Goal: Information Seeking & Learning: Learn about a topic

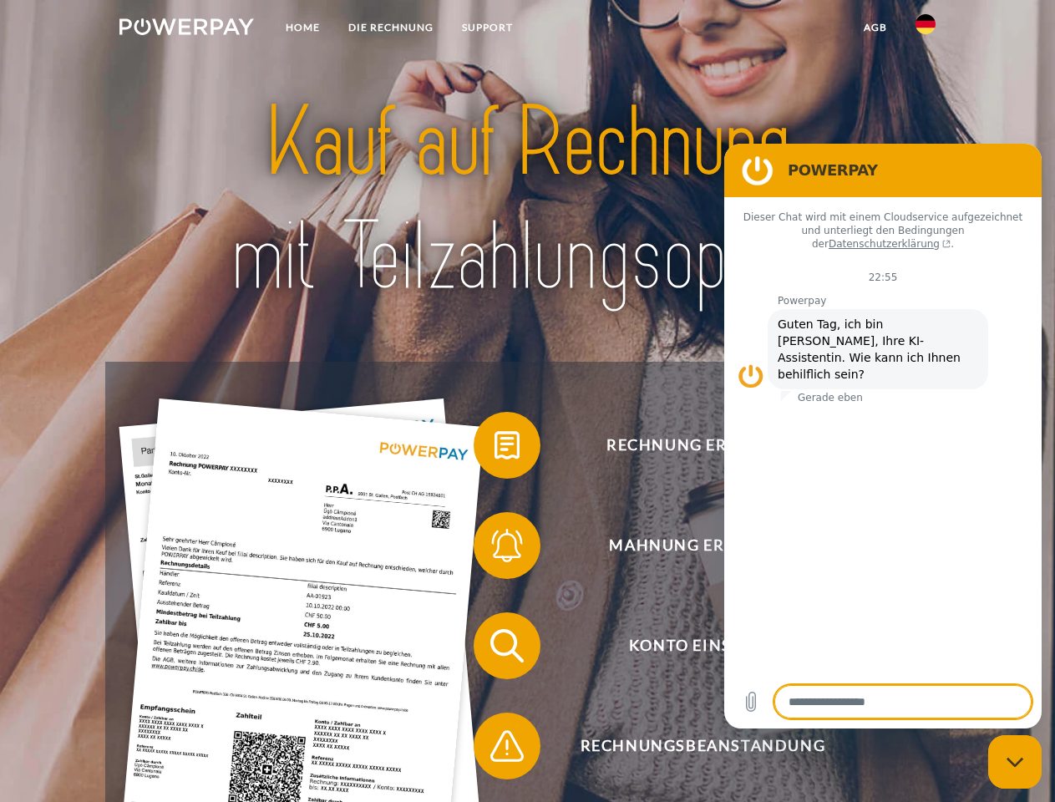
click at [186, 29] on img at bounding box center [186, 26] width 135 height 17
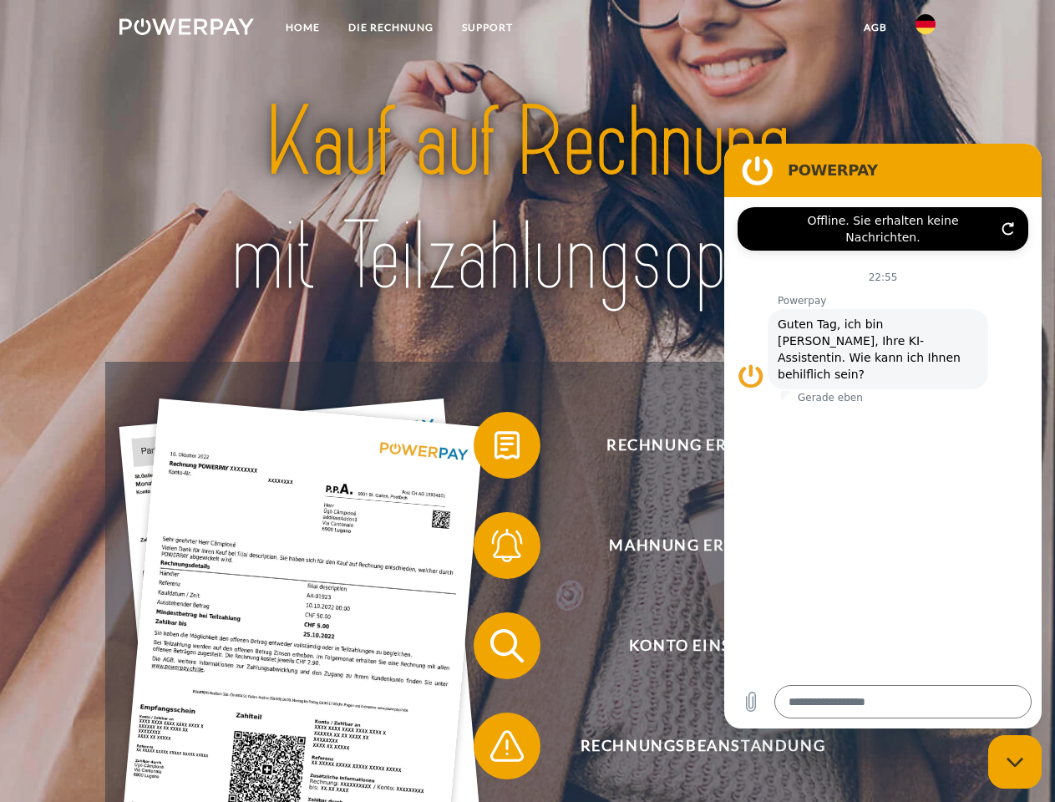
click at [926, 29] on img at bounding box center [926, 24] width 20 height 20
click at [875, 28] on link "agb" at bounding box center [876, 28] width 52 height 30
click at [495, 449] on span at bounding box center [482, 446] width 84 height 84
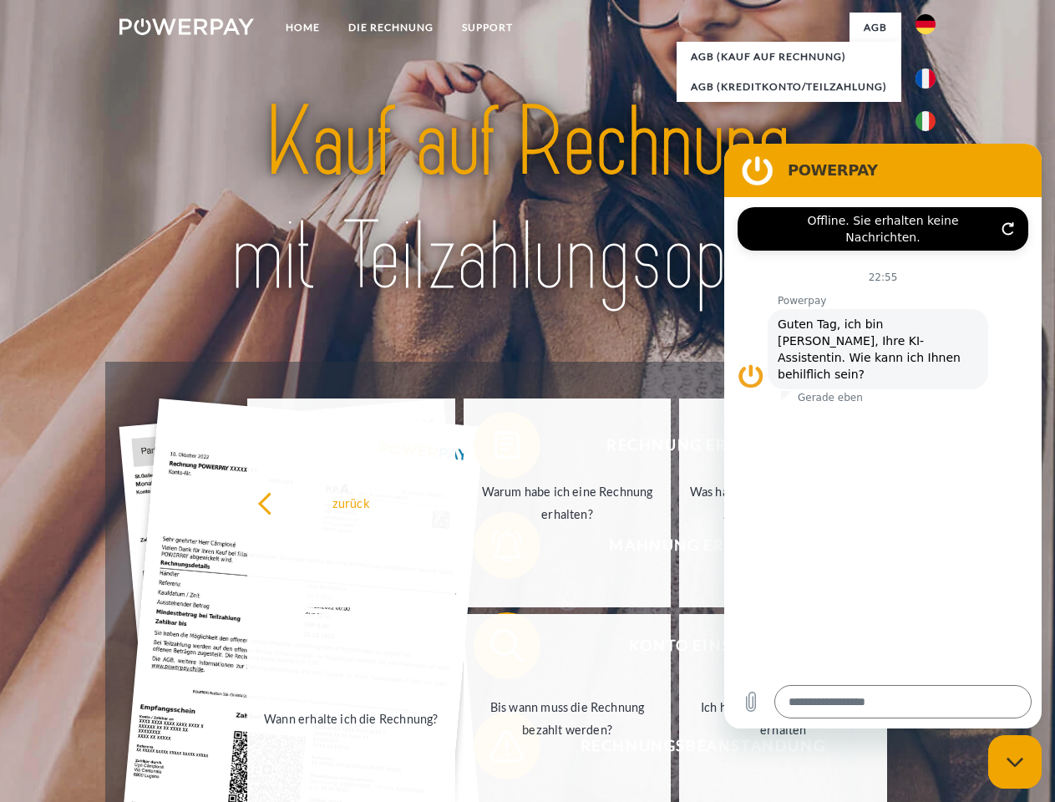
click at [495, 549] on div "zurück Warum habe ich eine Rechnung erhalten? Was habe ich noch offen, ist mein…" at bounding box center [568, 610] width 675 height 431
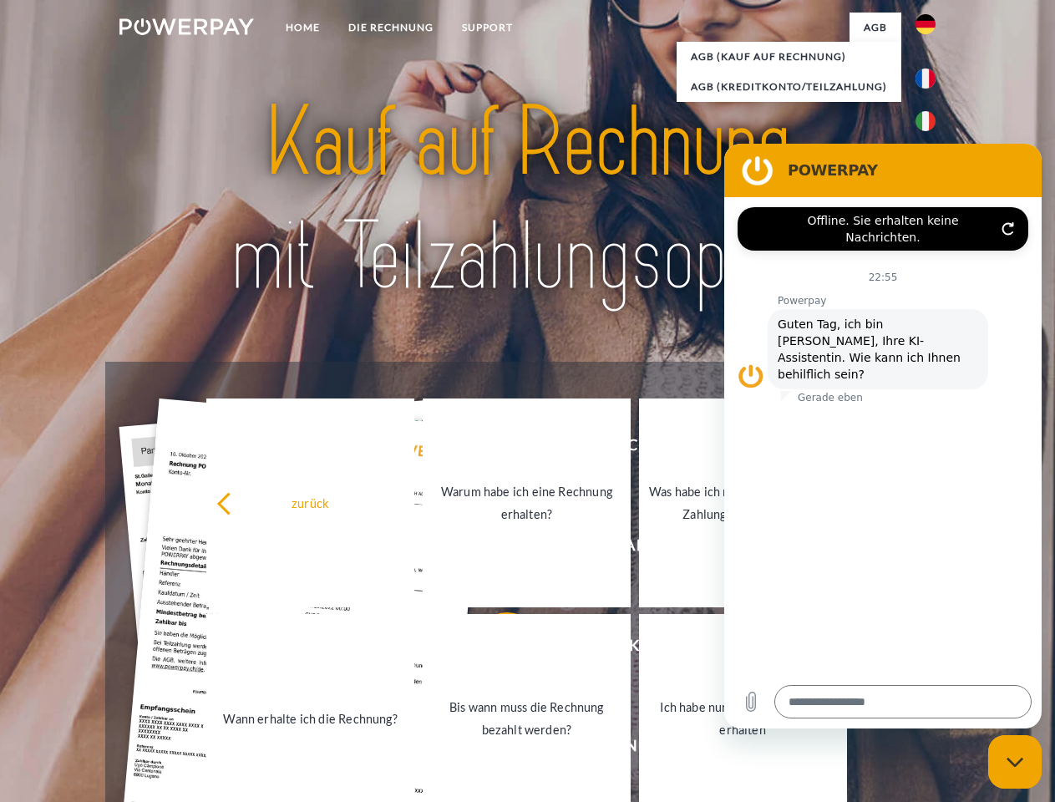
click at [495, 649] on link "Bis wann muss die Rechnung bezahlt werden?" at bounding box center [527, 718] width 208 height 209
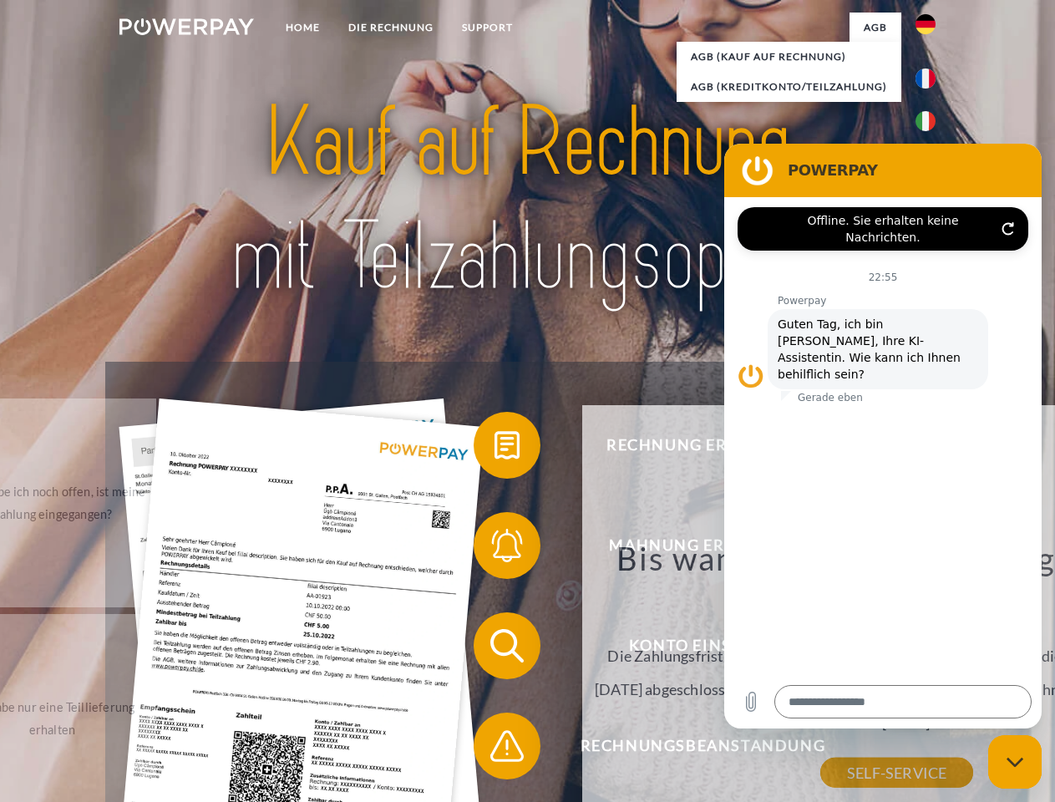
click at [592, 749] on div "Bis wann muss die Rechnung bezahlt werden? Die Zahlungsfrist ist immer bis Ende…" at bounding box center [897, 655] width 610 height 235
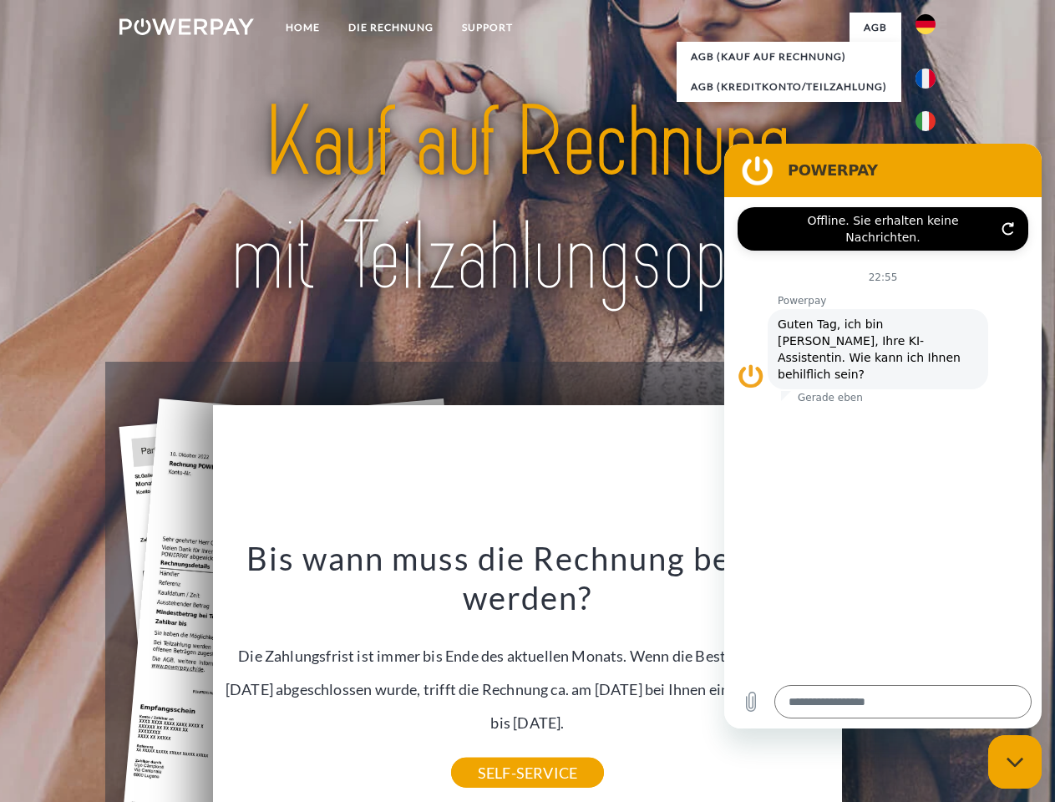
click at [1015, 762] on icon "Messaging-Fenster schließen" at bounding box center [1016, 762] width 18 height 11
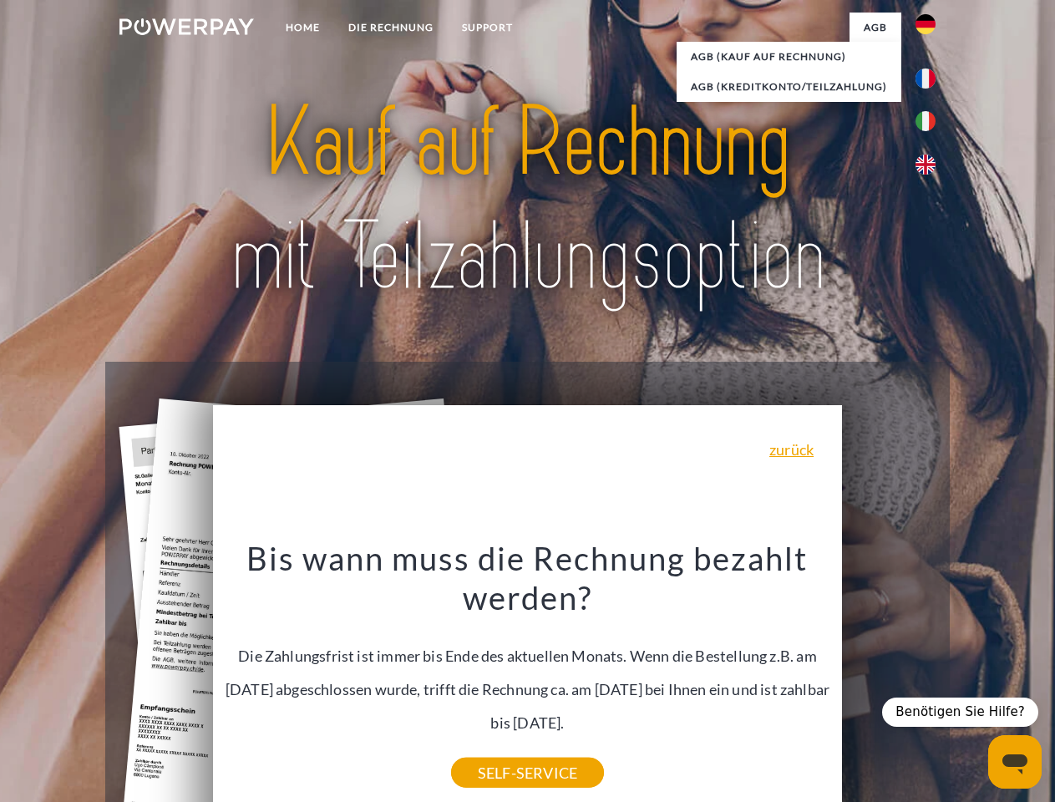
type textarea "*"
